Goal: Information Seeking & Learning: Learn about a topic

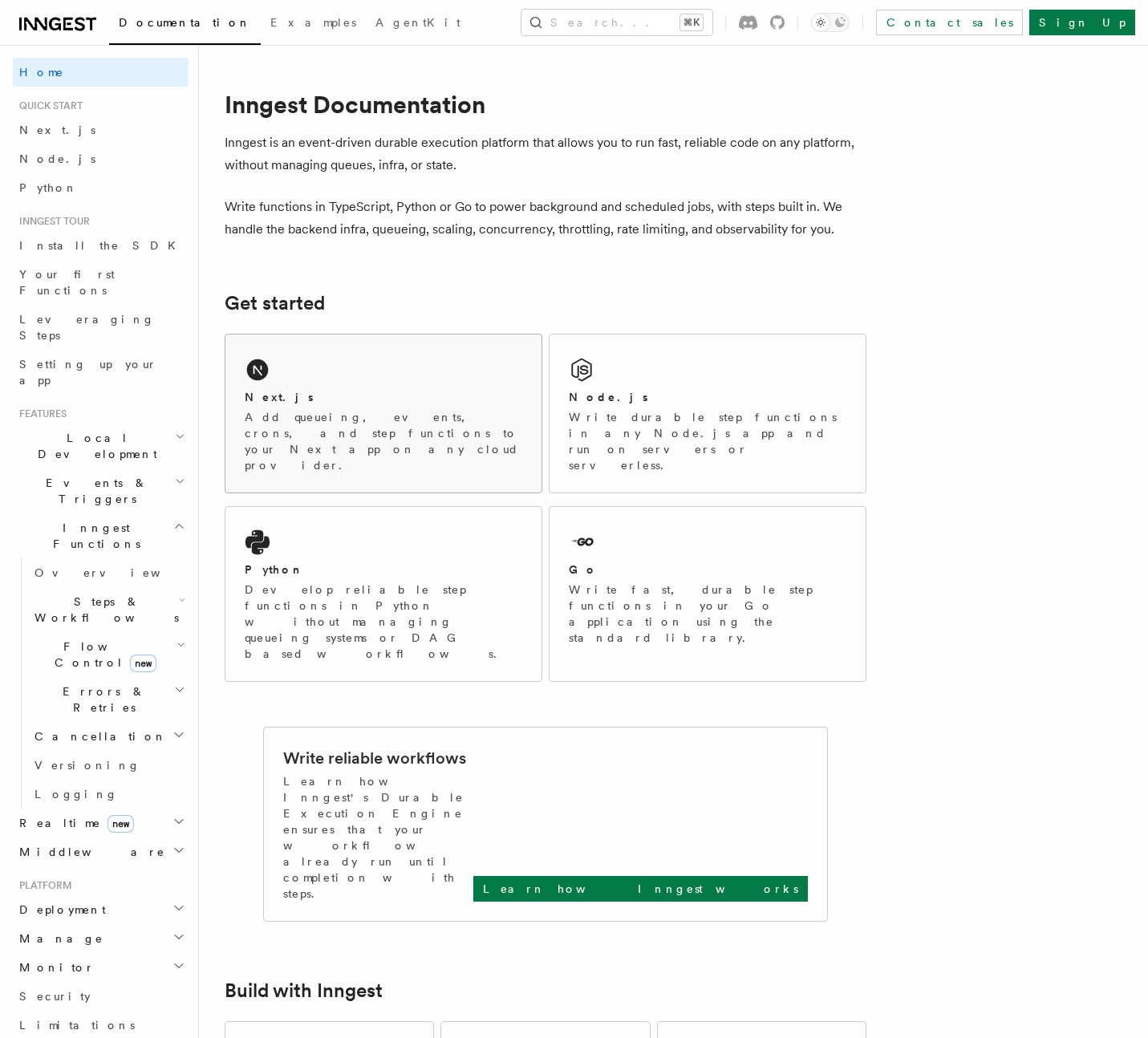
click at [281, 401] on div "Next.js" at bounding box center [383, 397] width 278 height 16
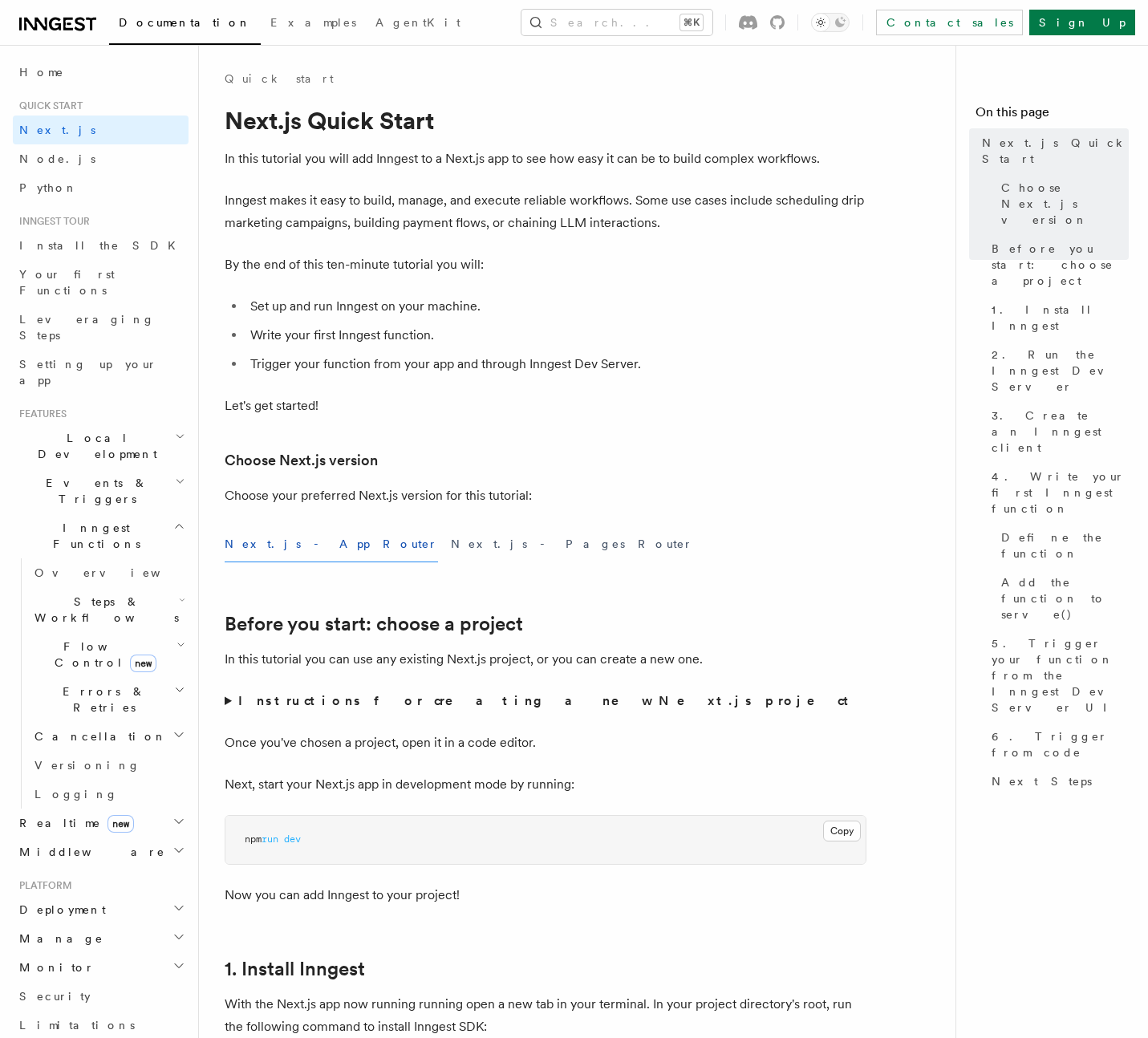
click at [799, 411] on p "Let's get started!" at bounding box center [546, 405] width 642 height 22
click at [730, 258] on p "By the end of this ten-minute tutorial you will:" at bounding box center [546, 264] width 642 height 22
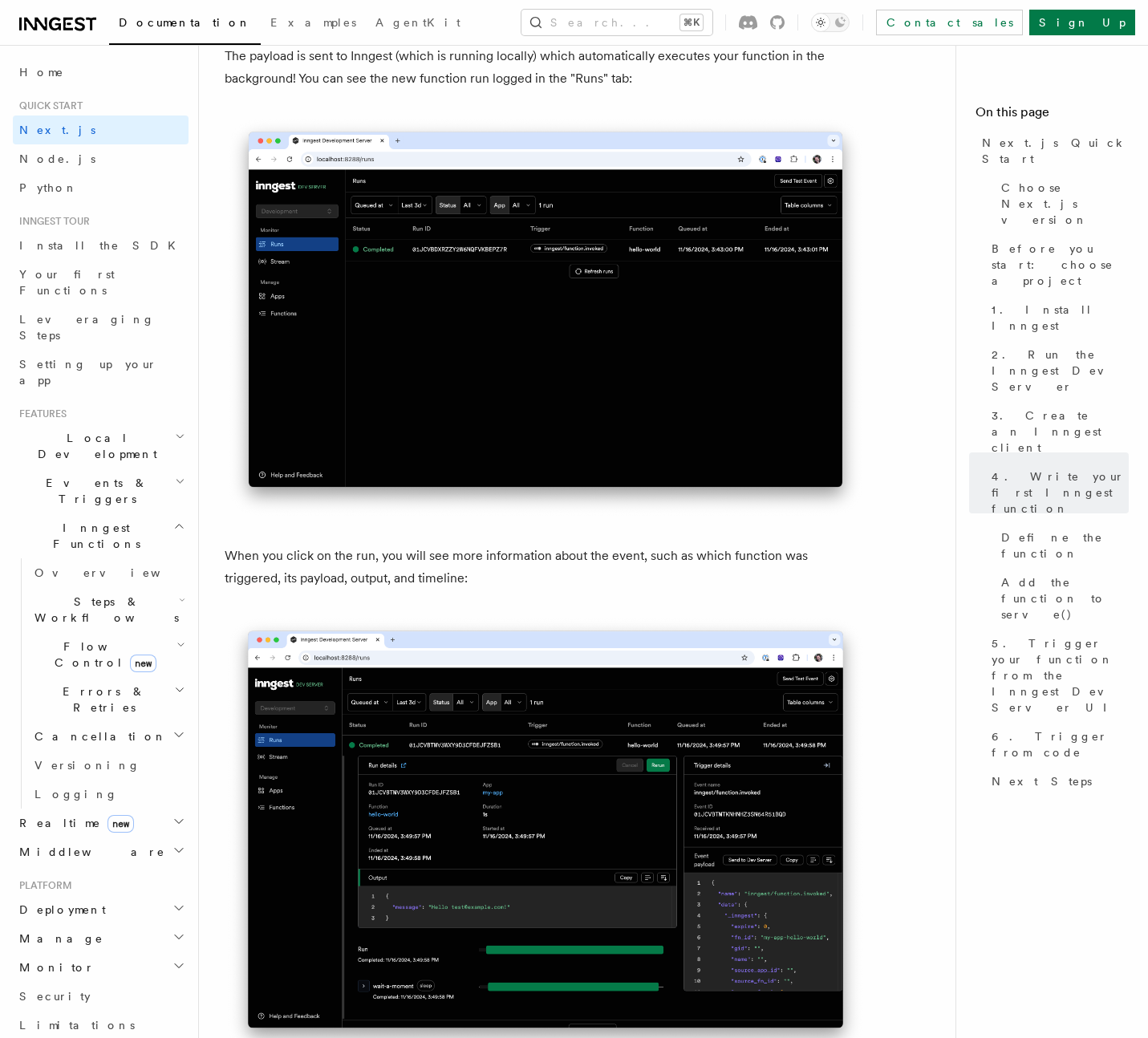
scroll to position [5468, 0]
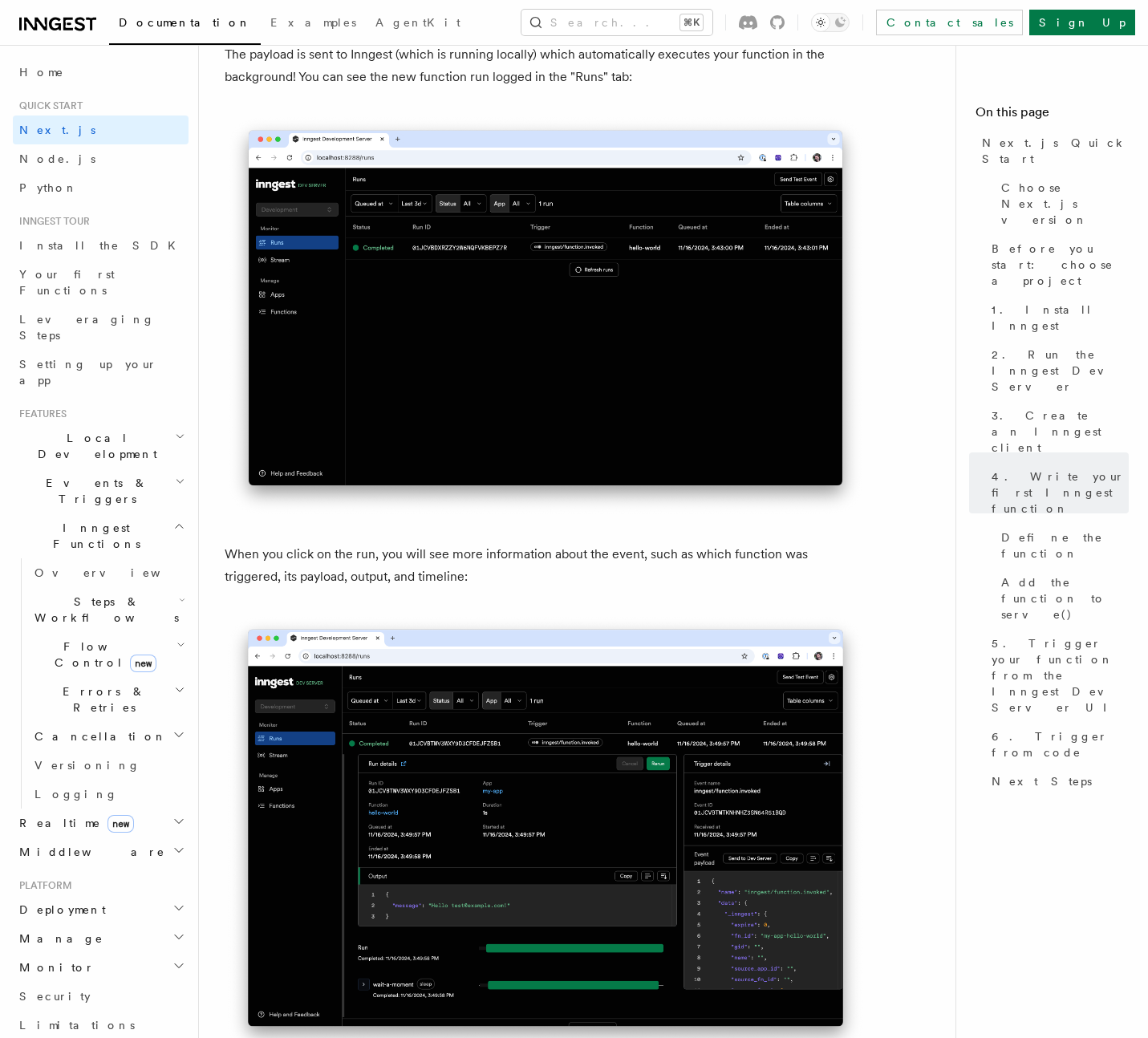
click at [865, 217] on img at bounding box center [546, 316] width 642 height 404
